Goal: Information Seeking & Learning: Learn about a topic

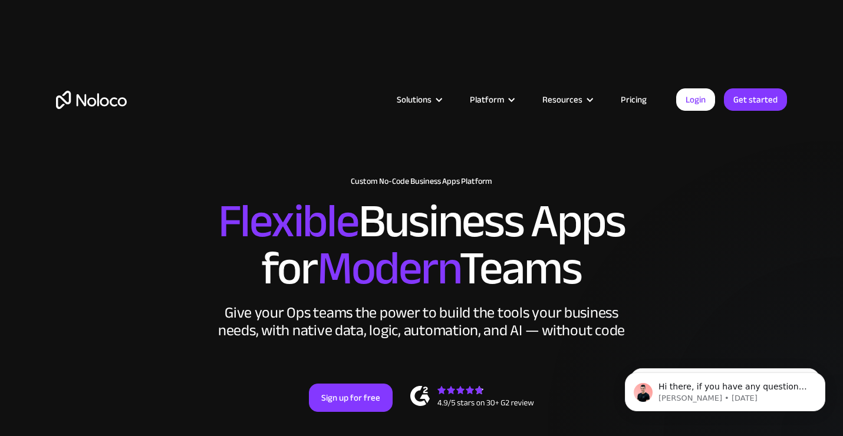
click at [626, 100] on link "Pricing" at bounding box center [633, 99] width 55 height 15
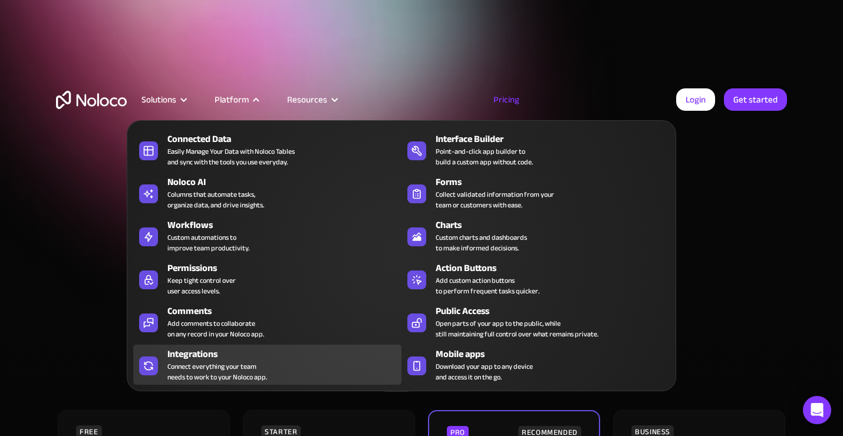
click at [238, 375] on div "Connect everything your team needs to work to your Noloco app." at bounding box center [217, 371] width 100 height 21
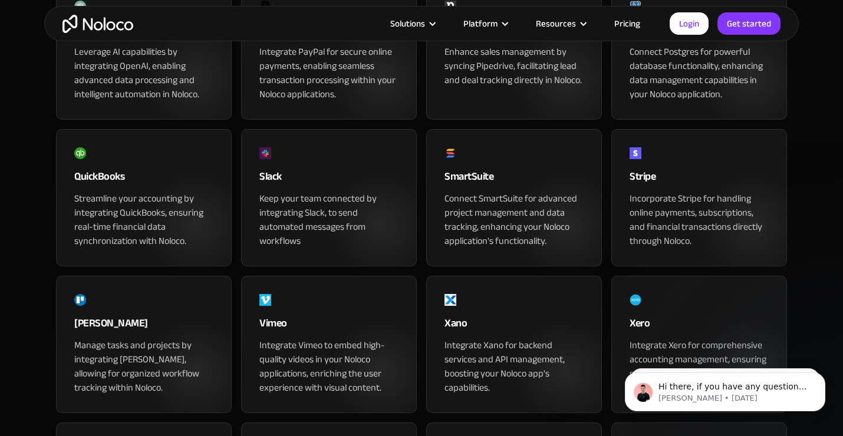
scroll to position [1451, 0]
